Goal: Information Seeking & Learning: Learn about a topic

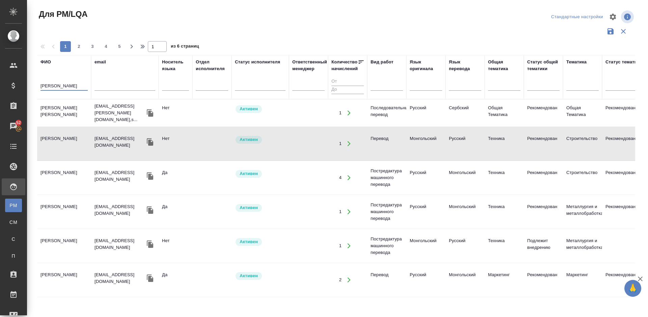
drag, startPoint x: 56, startPoint y: 84, endPoint x: 32, endPoint y: 87, distance: 24.4
click at [32, 87] on div "Для PM/LQA Стандартные настройки 1 2 3 4 5 1 из 6 страниц ФИО [PERSON_NAME] ema…" at bounding box center [337, 151] width 621 height 302
type input "Б"
click at [10, 224] on div "Для CM/VM" at bounding box center [5, 222] width 10 height 7
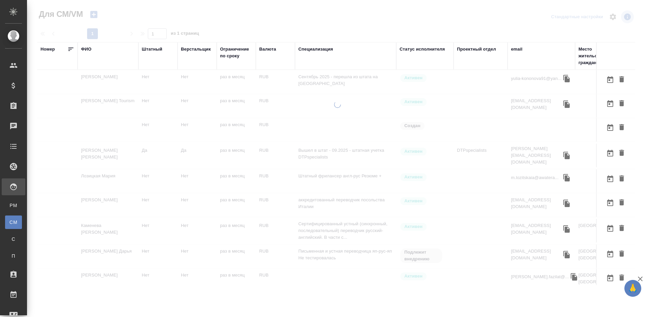
click at [87, 49] on div "ФИО" at bounding box center [86, 49] width 10 height 7
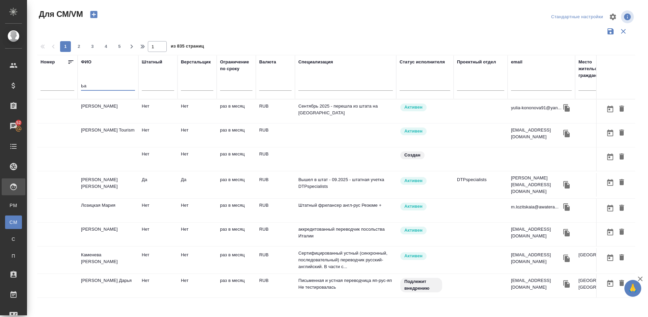
type input "Ь"
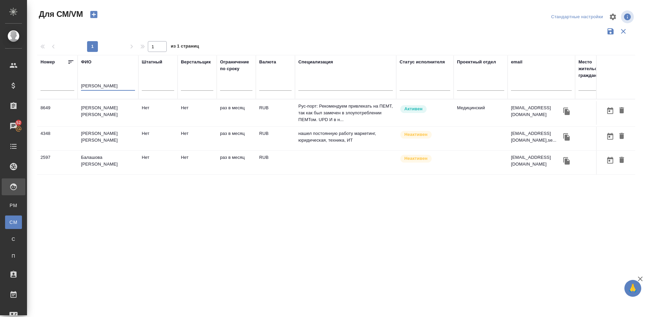
type input "[PERSON_NAME]"
click at [117, 118] on td "[PERSON_NAME] [PERSON_NAME]" at bounding box center [108, 113] width 61 height 24
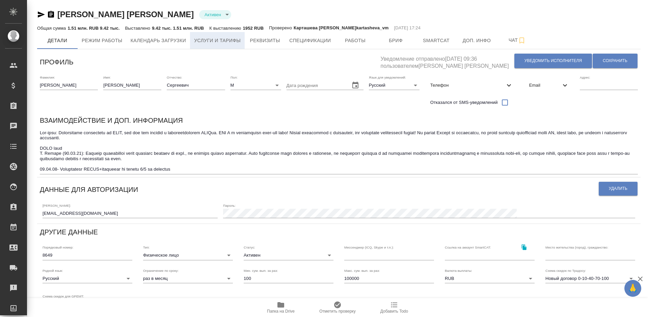
click at [223, 38] on span "Услуги и тарифы" at bounding box center [217, 40] width 47 height 8
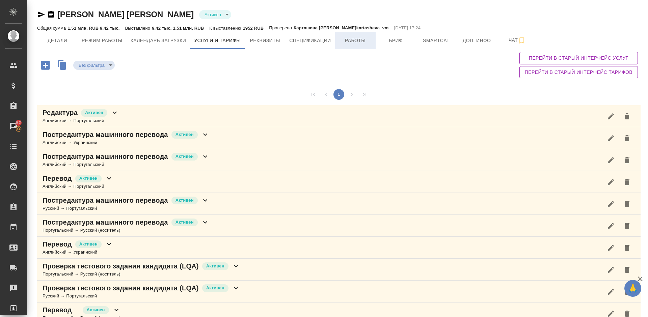
click at [351, 41] on span "Работы" at bounding box center [355, 40] width 32 height 8
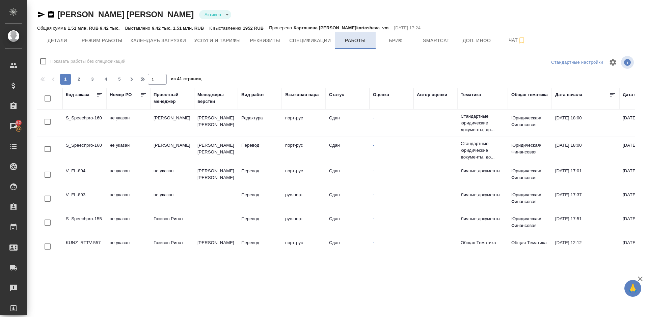
checkbox input "false"
click at [59, 42] on span "Детали" at bounding box center [57, 40] width 32 height 8
